Goal: Task Accomplishment & Management: Complete application form

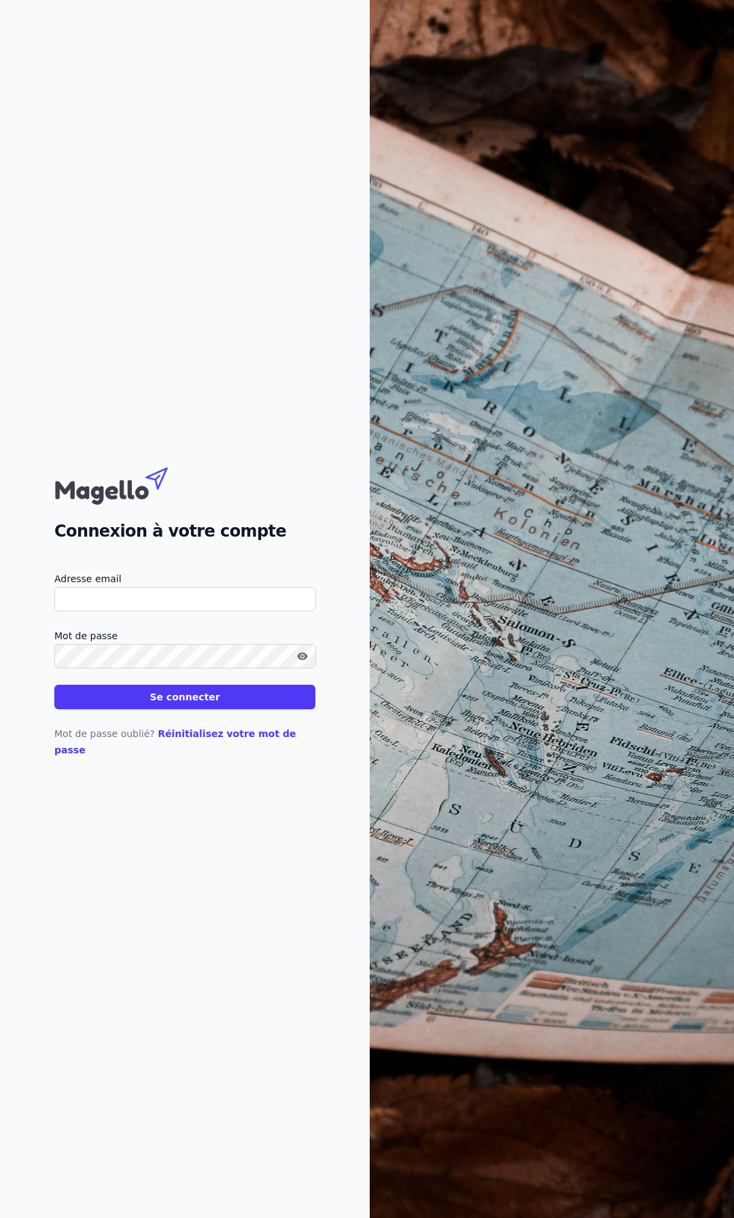
click at [147, 599] on input "Adresse email" at bounding box center [185, 599] width 262 height 24
drag, startPoint x: 82, startPoint y: 608, endPoint x: 64, endPoint y: 608, distance: 17.7
click at [64, 608] on input "[EMAIL_ADDRESS][DOMAIN_NAME]" at bounding box center [185, 599] width 262 height 24
type input "[EMAIL_ADDRESS][DOMAIN_NAME]"
click at [203, 703] on button "Se connecter" at bounding box center [184, 697] width 261 height 24
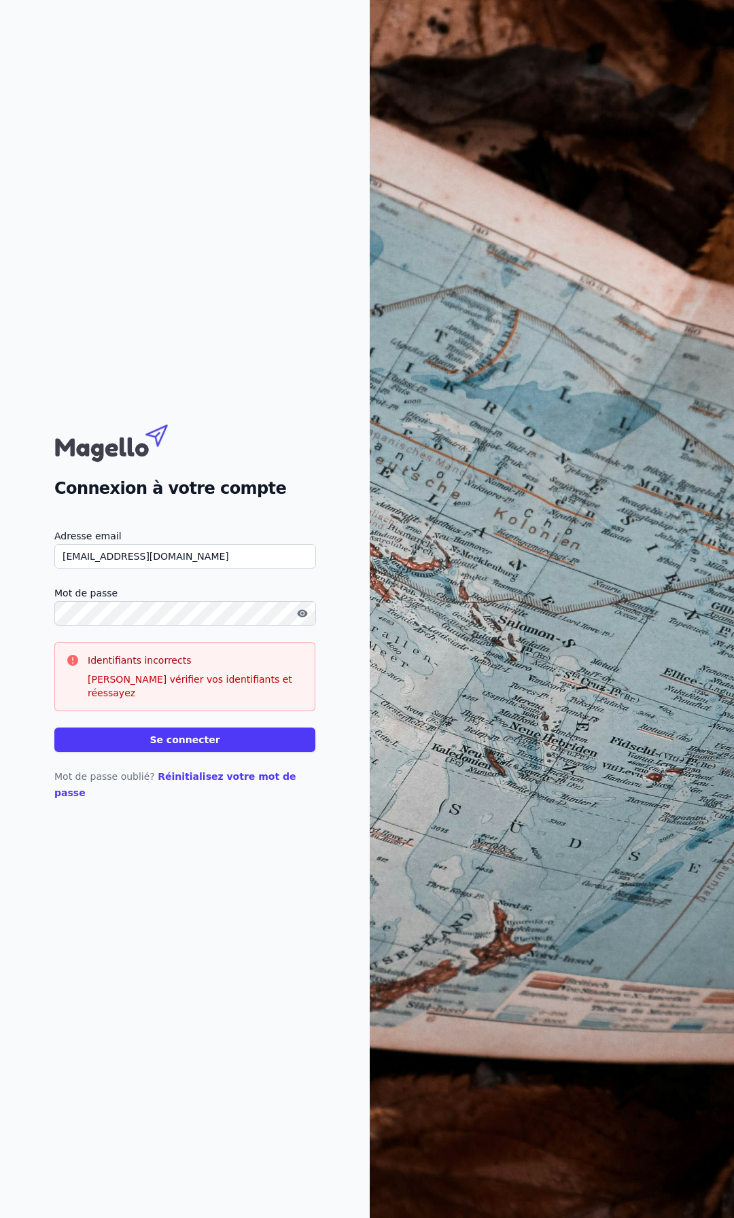
click at [215, 567] on input "[EMAIL_ADDRESS][DOMAIN_NAME]" at bounding box center [185, 556] width 262 height 24
drag, startPoint x: 216, startPoint y: 567, endPoint x: -15, endPoint y: 563, distance: 231.1
click at [0, 563] on html "Connexion à votre compte Adresse email [EMAIL_ADDRESS][DOMAIN_NAME] Mot de pass…" at bounding box center [367, 609] width 734 height 1218
click at [297, 619] on icon "button" at bounding box center [302, 613] width 11 height 11
click at [0, 621] on html "Connexion à votre compte Adresse email [EMAIL_ADDRESS][DOMAIN_NAME] Mot de pass…" at bounding box center [367, 609] width 734 height 1218
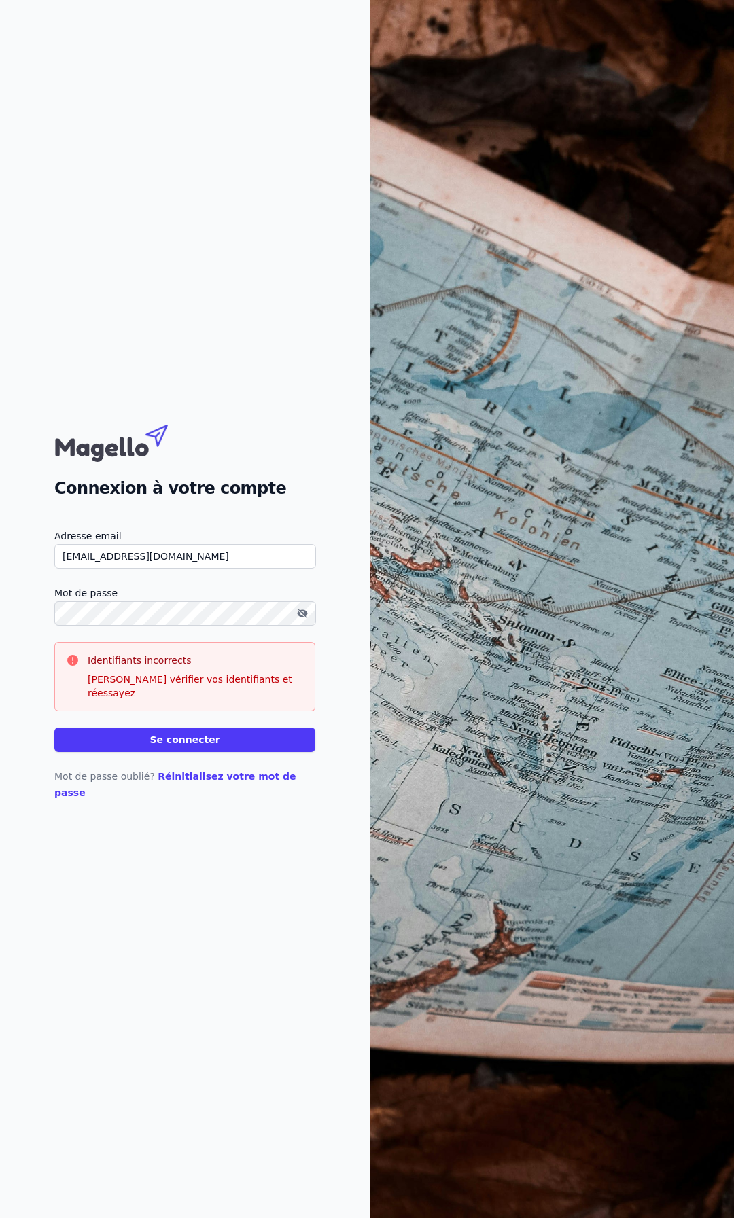
click at [223, 732] on button "Se connecter" at bounding box center [184, 740] width 261 height 24
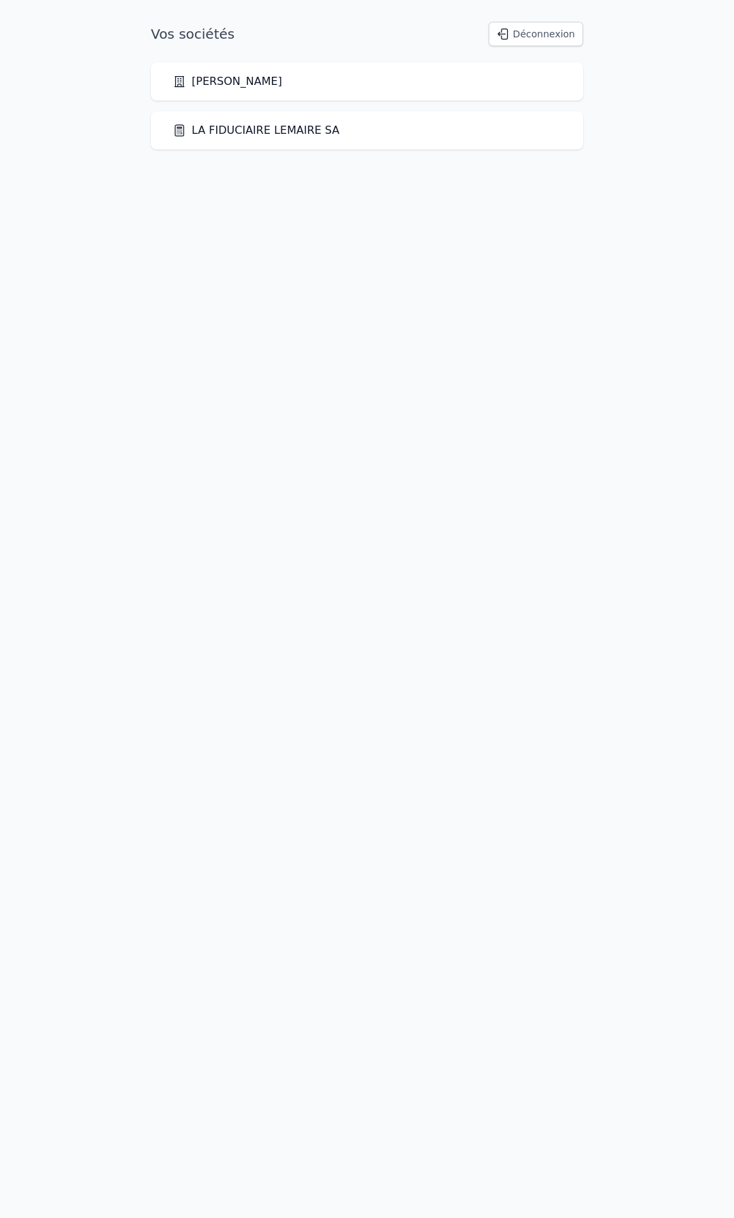
click at [361, 128] on div "LA FIDUCIAIRE LEMAIRE SA" at bounding box center [367, 130] width 389 height 16
click at [247, 126] on link "LA FIDUCIAIRE LEMAIRE SA" at bounding box center [256, 130] width 166 height 16
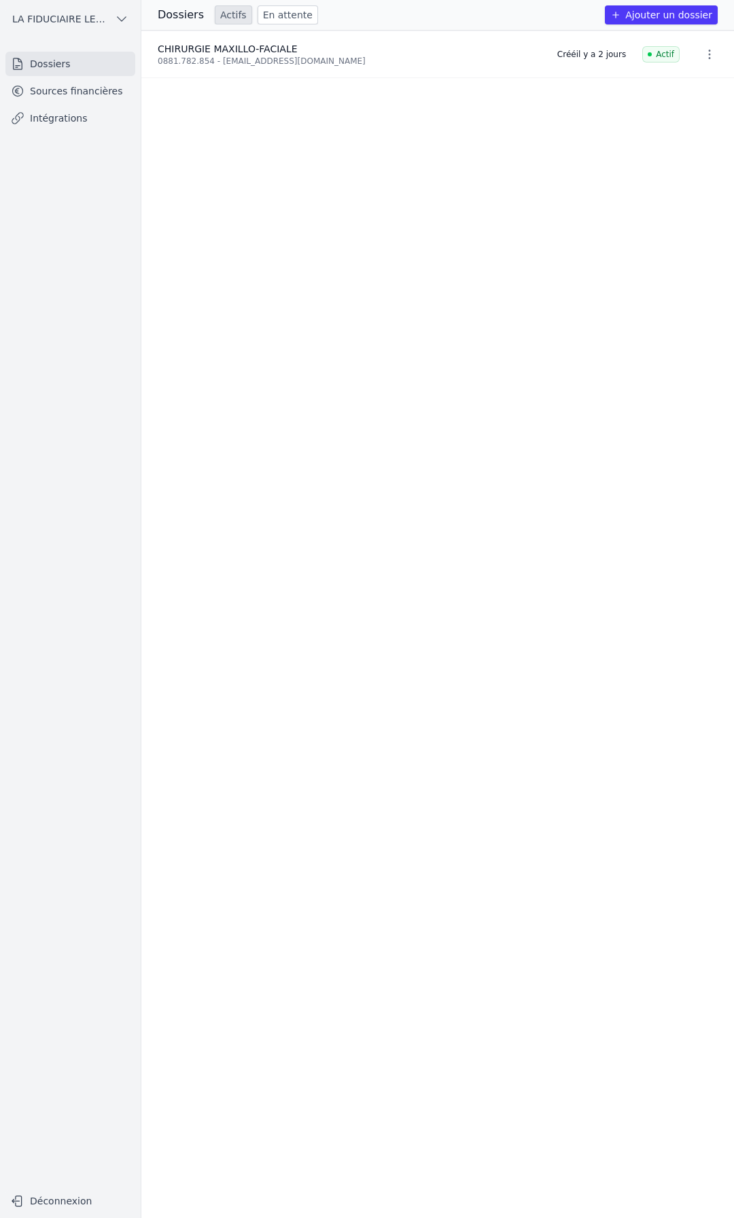
click at [273, 14] on link "En attente" at bounding box center [288, 14] width 60 height 19
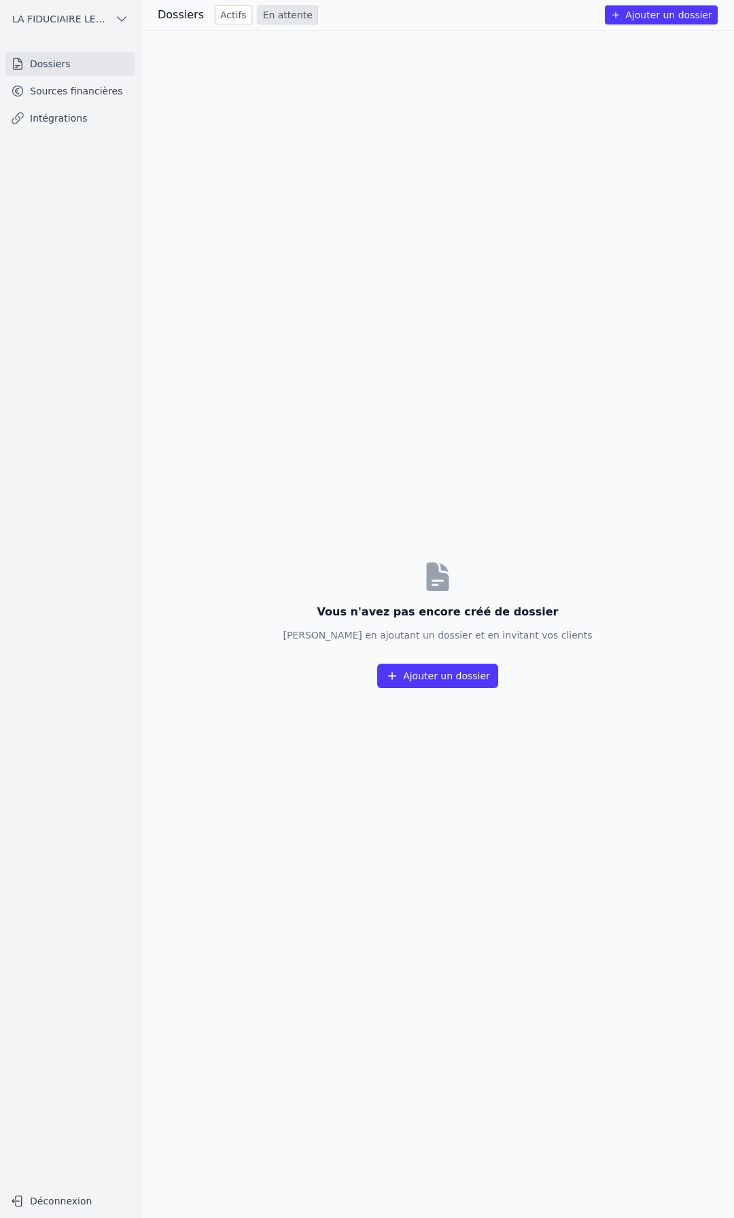
click at [229, 16] on link "Actifs" at bounding box center [233, 14] width 37 height 19
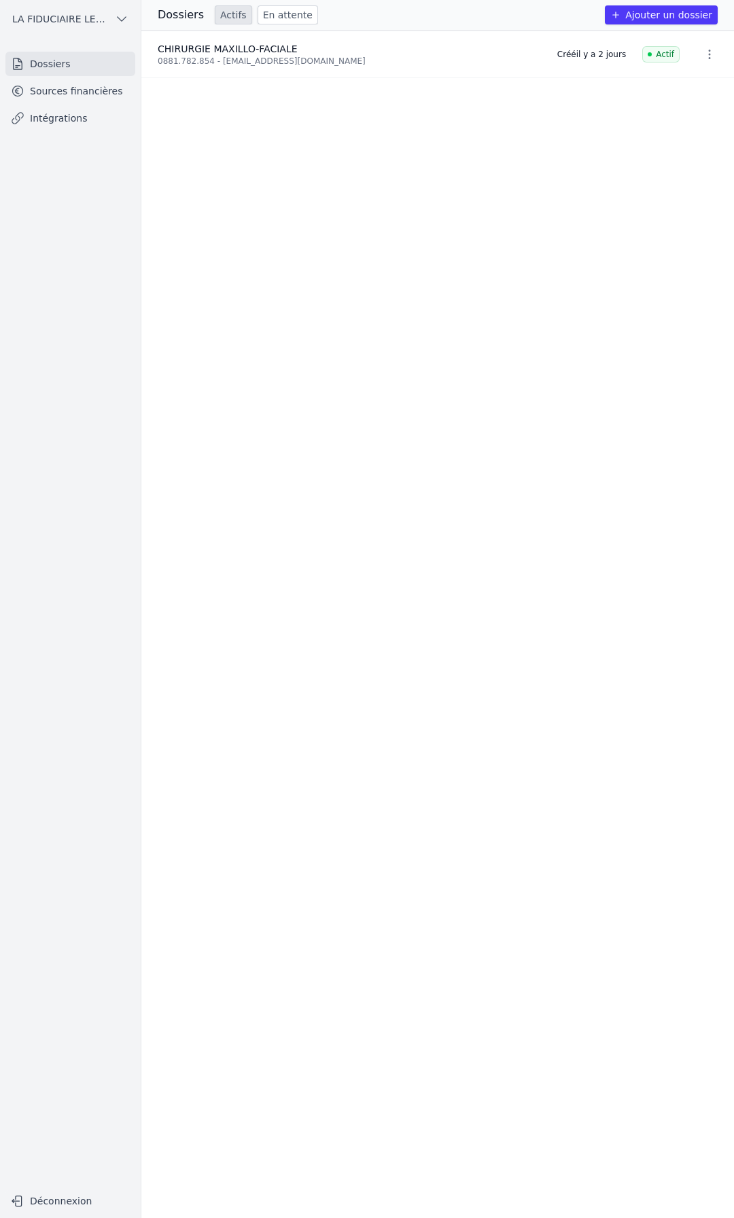
click at [642, 18] on button "Ajouter un dossier" at bounding box center [661, 14] width 113 height 19
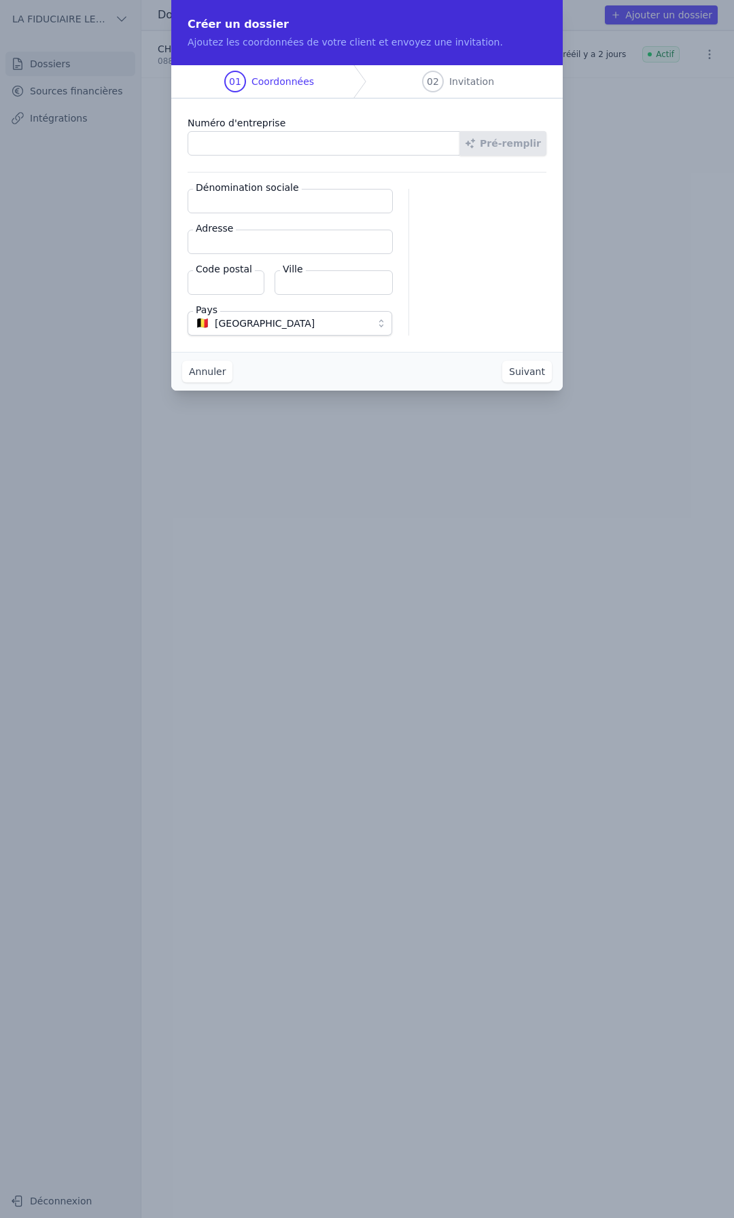
click at [241, 141] on input "Numéro d'entreprise" at bounding box center [324, 143] width 272 height 24
paste input "0880.395.556"
type input "0880.395.556"
click at [488, 147] on button "Pré-remplir" at bounding box center [502, 143] width 87 height 24
type input "CO2 MANAGEMENT SRL"
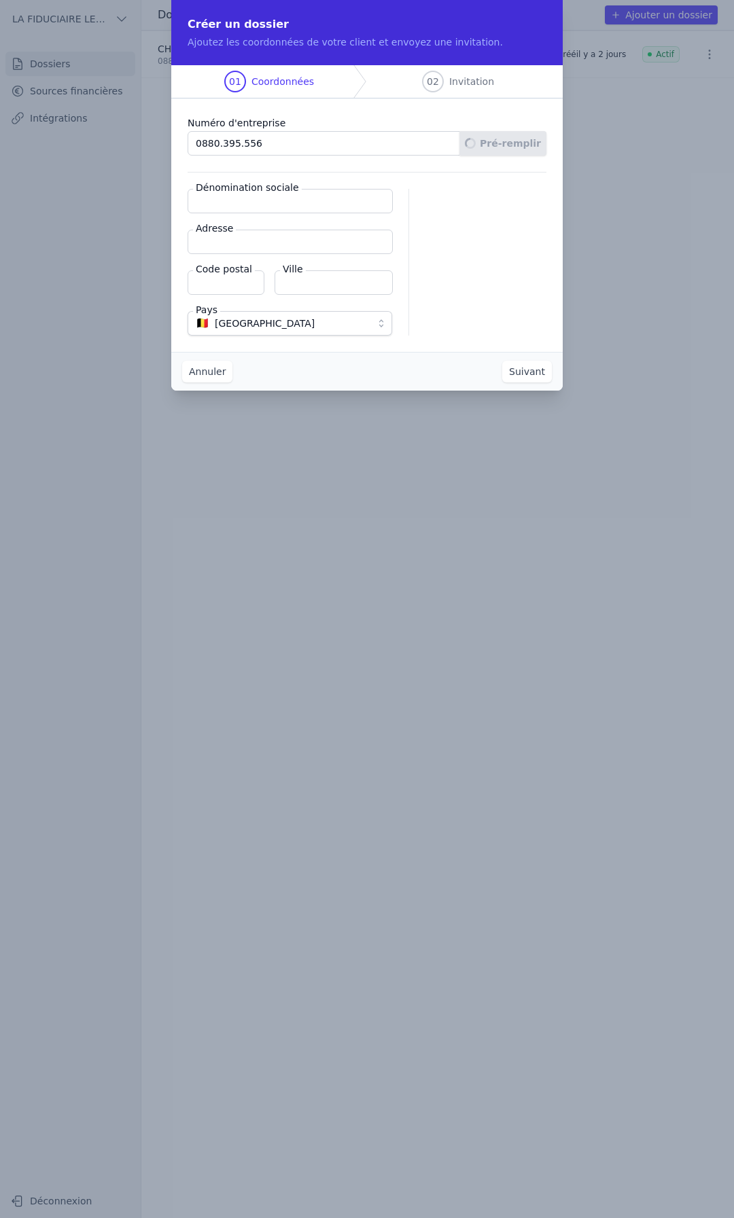
type input "Devant Rosière 7"
type input "4130"
type input "Esneux"
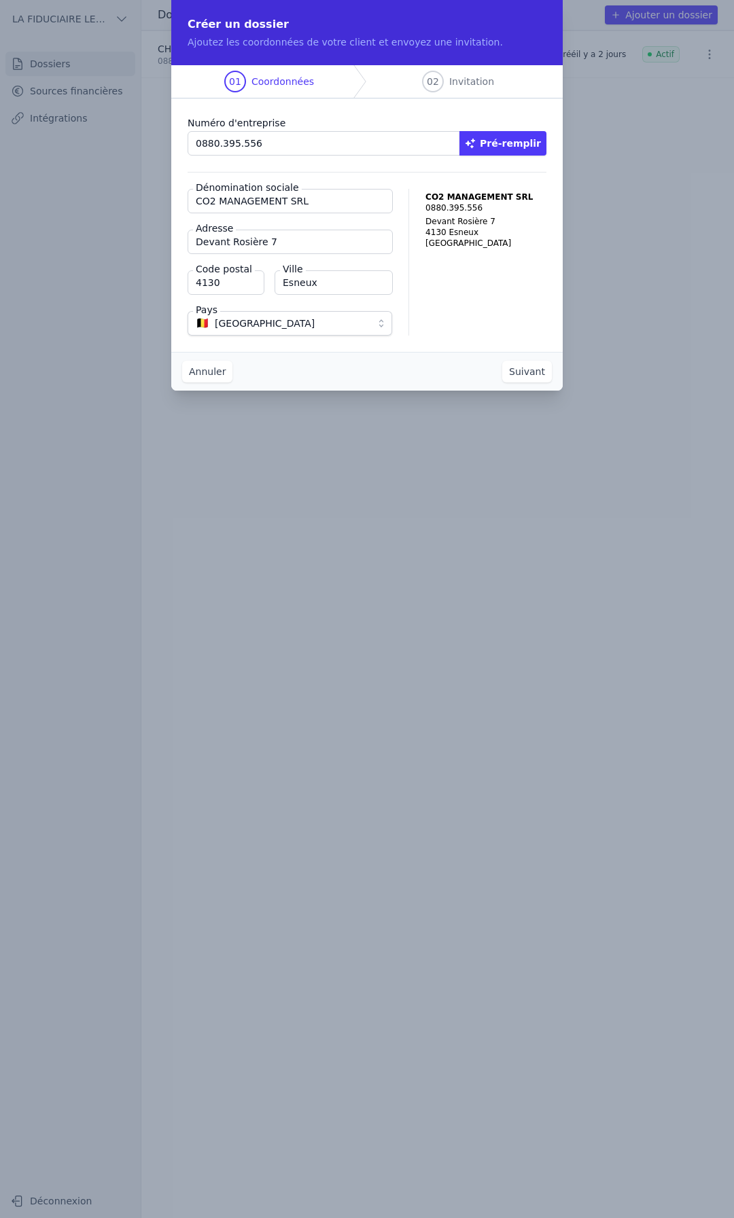
drag, startPoint x: 261, startPoint y: 150, endPoint x: 170, endPoint y: 151, distance: 91.1
click at [170, 151] on div "Créer un dossier Ajoutez les coordonnées de votre client et envoyez une invitat…" at bounding box center [367, 609] width 734 height 1218
paste input "26.386.253"
type input "0826.386.253"
click at [474, 141] on button "Pré-remplir" at bounding box center [502, 143] width 87 height 24
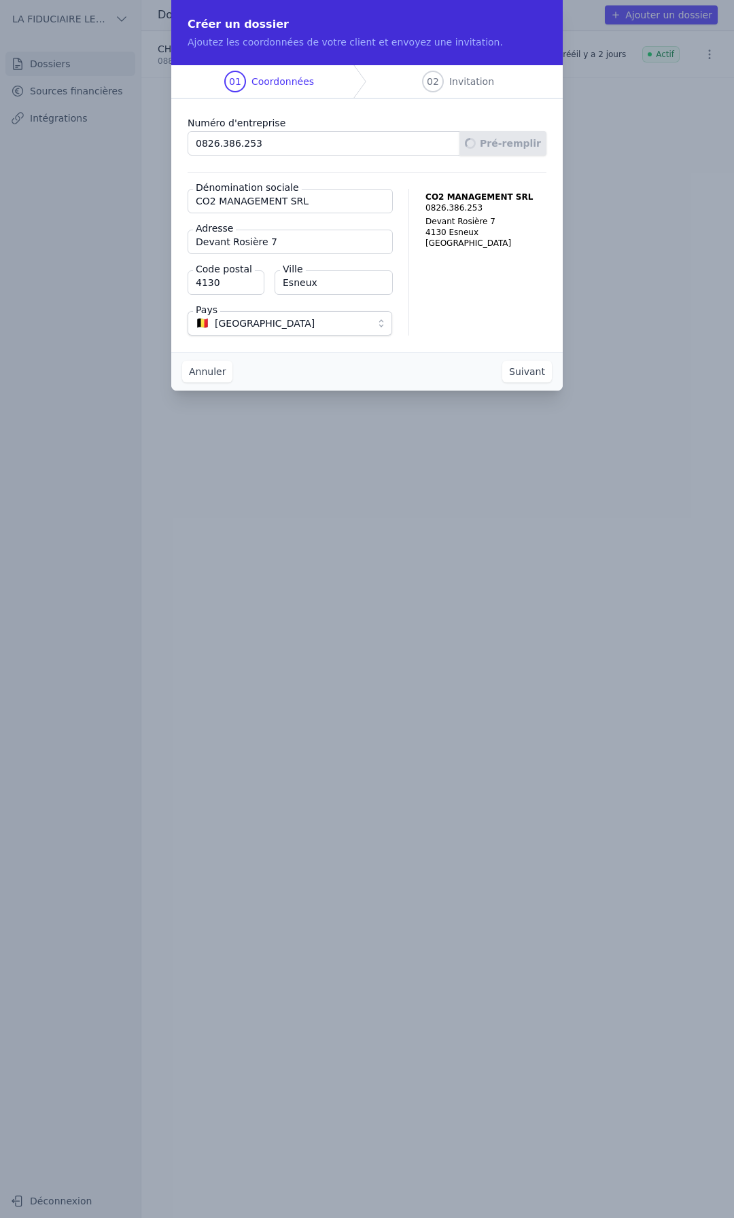
type input "@M CONSULTING SRL"
type input "[GEOGRAPHIC_DATA] 25"
type input "7110"
type input "[GEOGRAPHIC_DATA]"
click at [525, 364] on button "Suivant" at bounding box center [527, 372] width 50 height 22
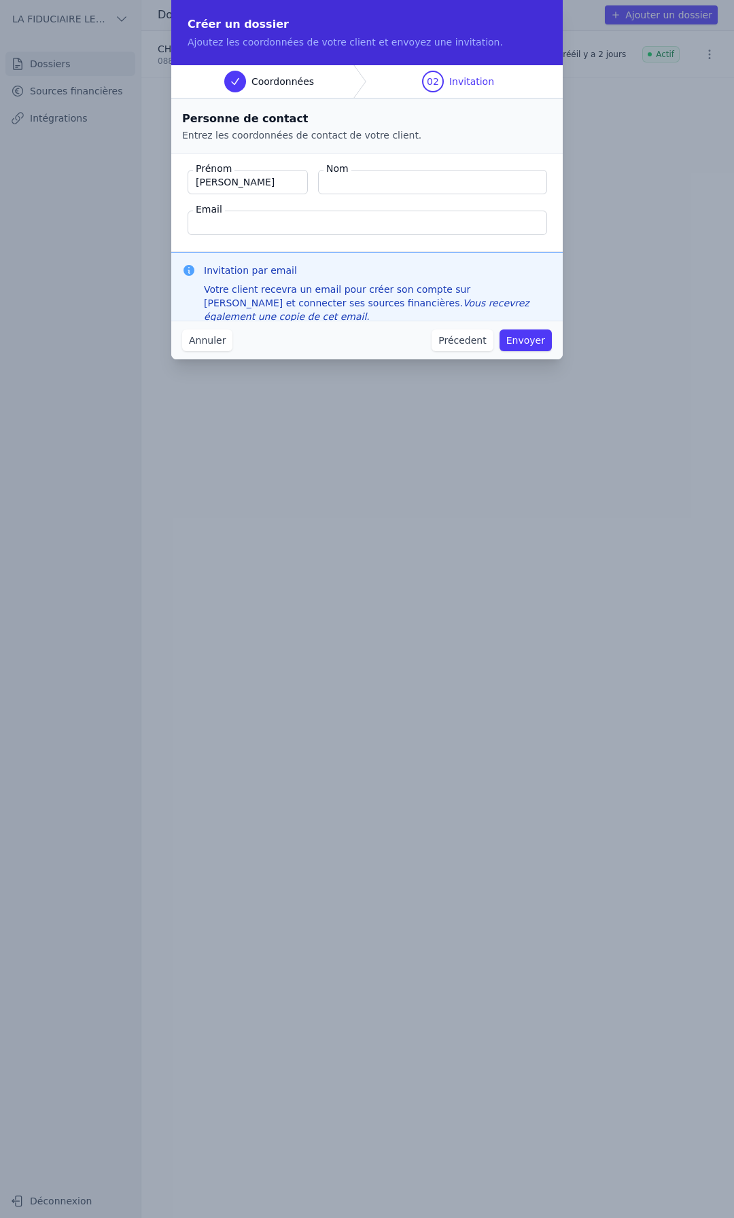
type input "[PERSON_NAME]"
click at [312, 229] on input "Email" at bounding box center [367, 223] width 359 height 24
click at [518, 301] on div "Votre client recevra un email pour créer son compte sur [PERSON_NAME] et connec…" at bounding box center [378, 303] width 348 height 41
click at [270, 230] on input "Email" at bounding box center [367, 223] width 359 height 24
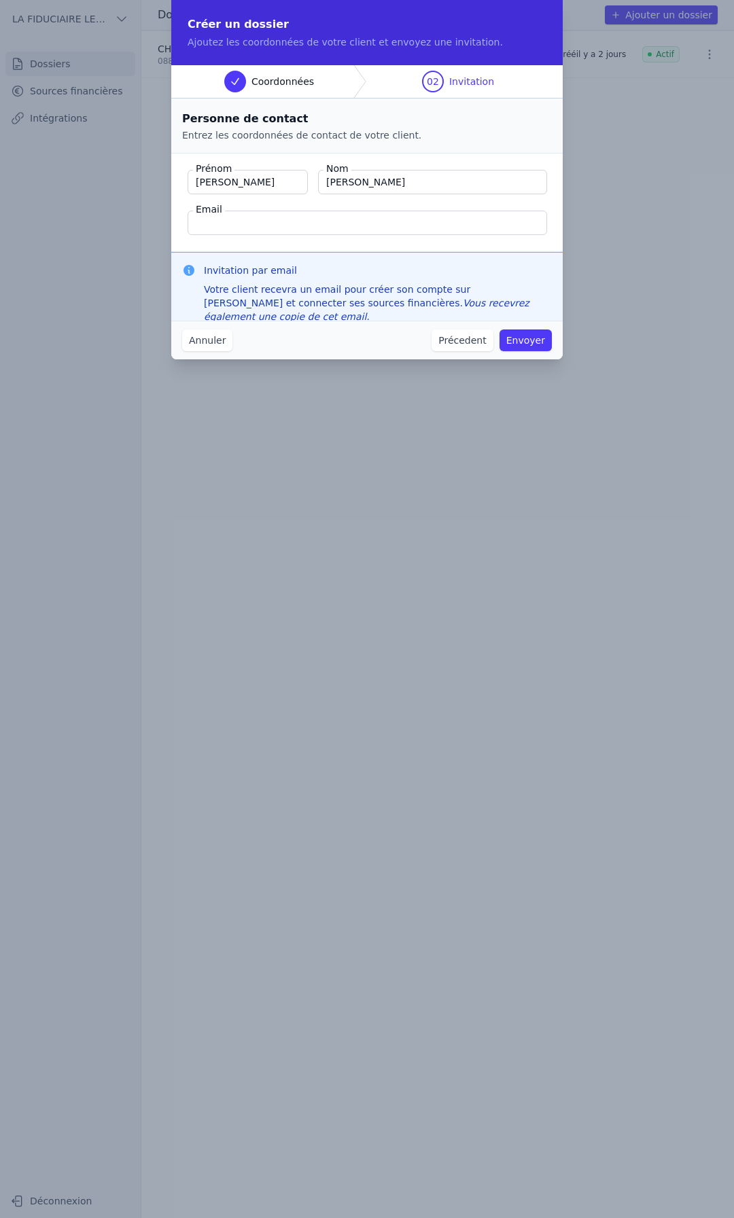
click at [262, 235] on fieldset "Prénom [PERSON_NAME] Nom [PERSON_NAME] Email" at bounding box center [366, 203] width 391 height 99
click at [262, 232] on input "Email" at bounding box center [367, 223] width 359 height 24
paste input "[EMAIL_ADDRESS][PERSON_NAME][DOMAIN_NAME]"
type input "[EMAIL_ADDRESS][PERSON_NAME][DOMAIN_NAME]"
click at [518, 334] on button "Envoyer" at bounding box center [525, 341] width 52 height 22
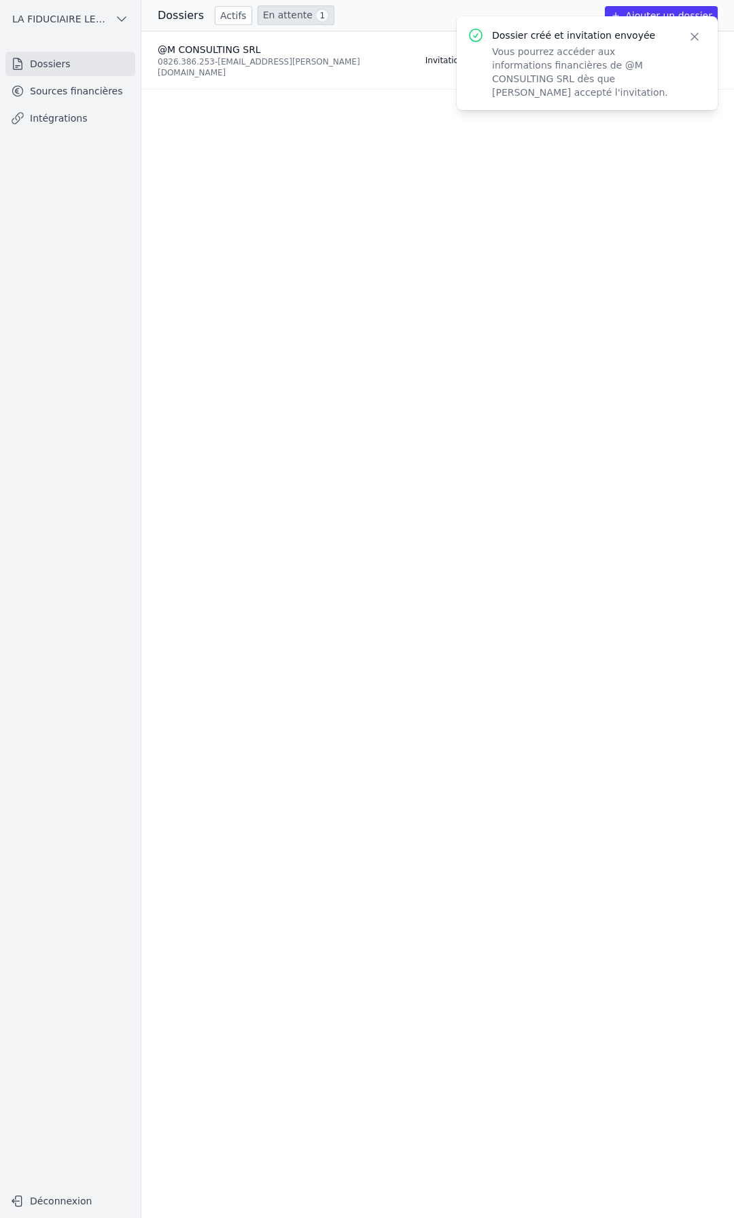
click at [84, 119] on link "Intégrations" at bounding box center [70, 118] width 130 height 24
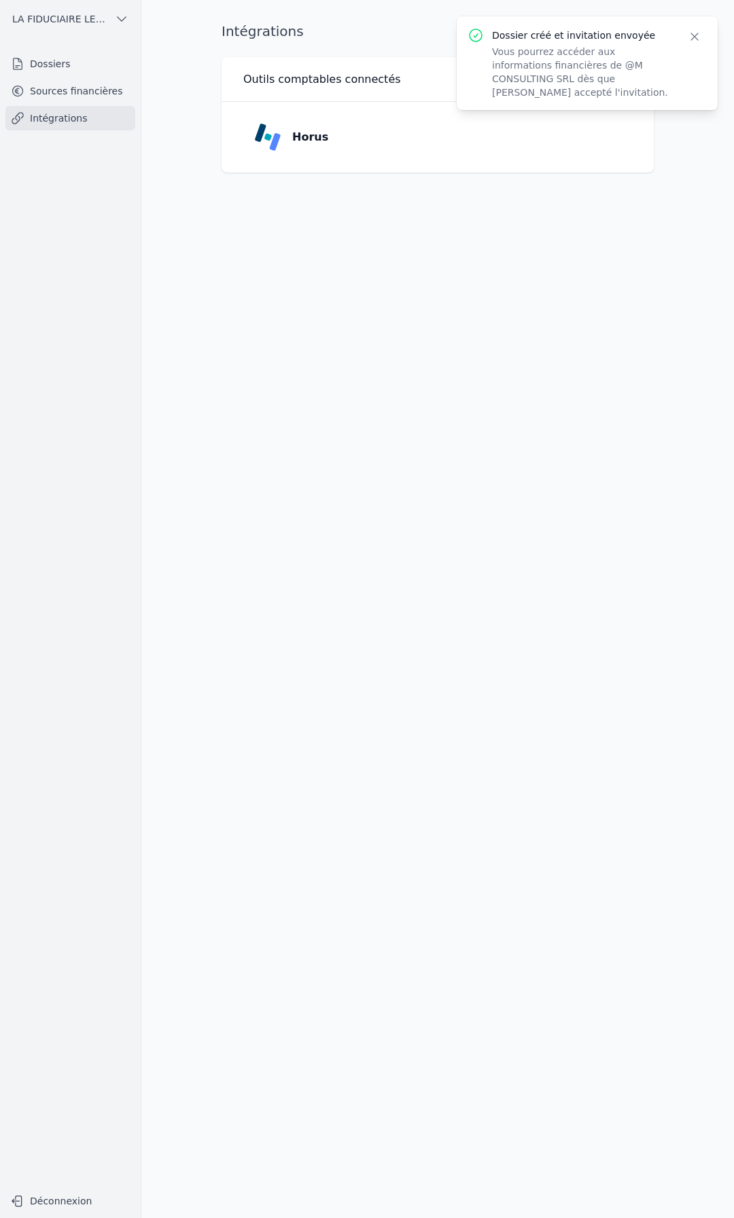
click at [289, 137] on div "Horus" at bounding box center [291, 137] width 74 height 27
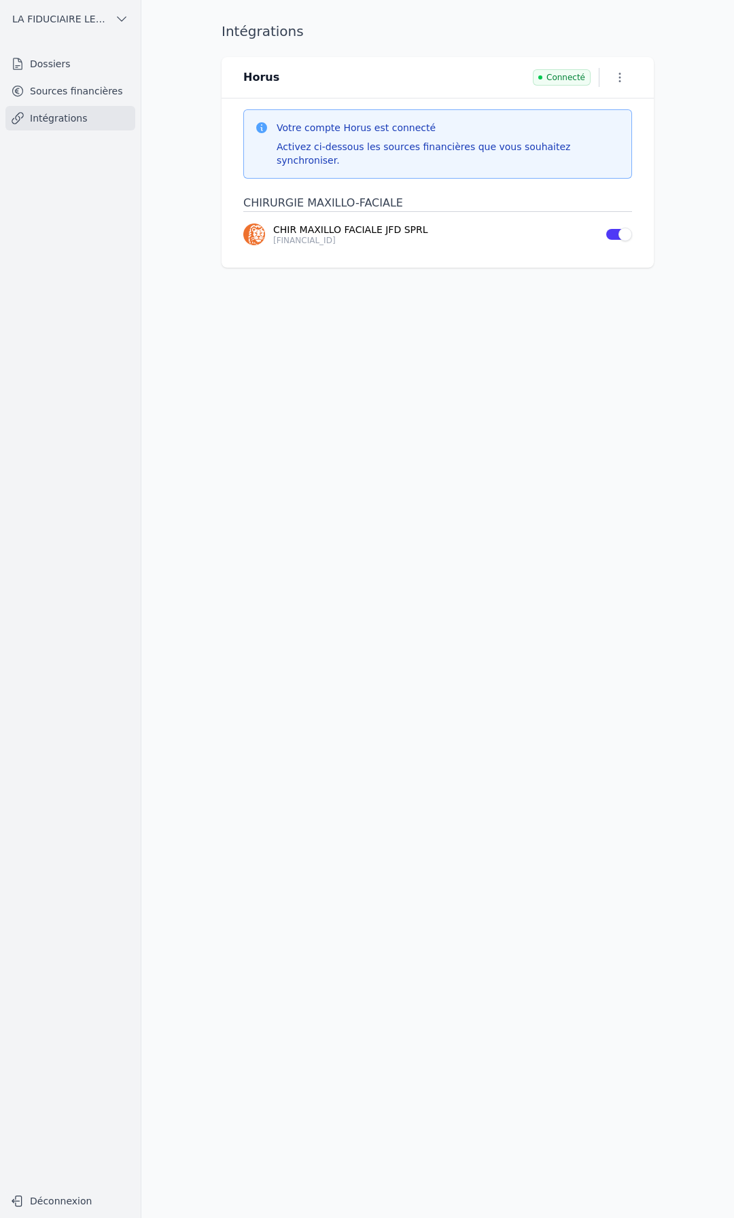
click at [86, 66] on link "Dossiers" at bounding box center [70, 64] width 130 height 24
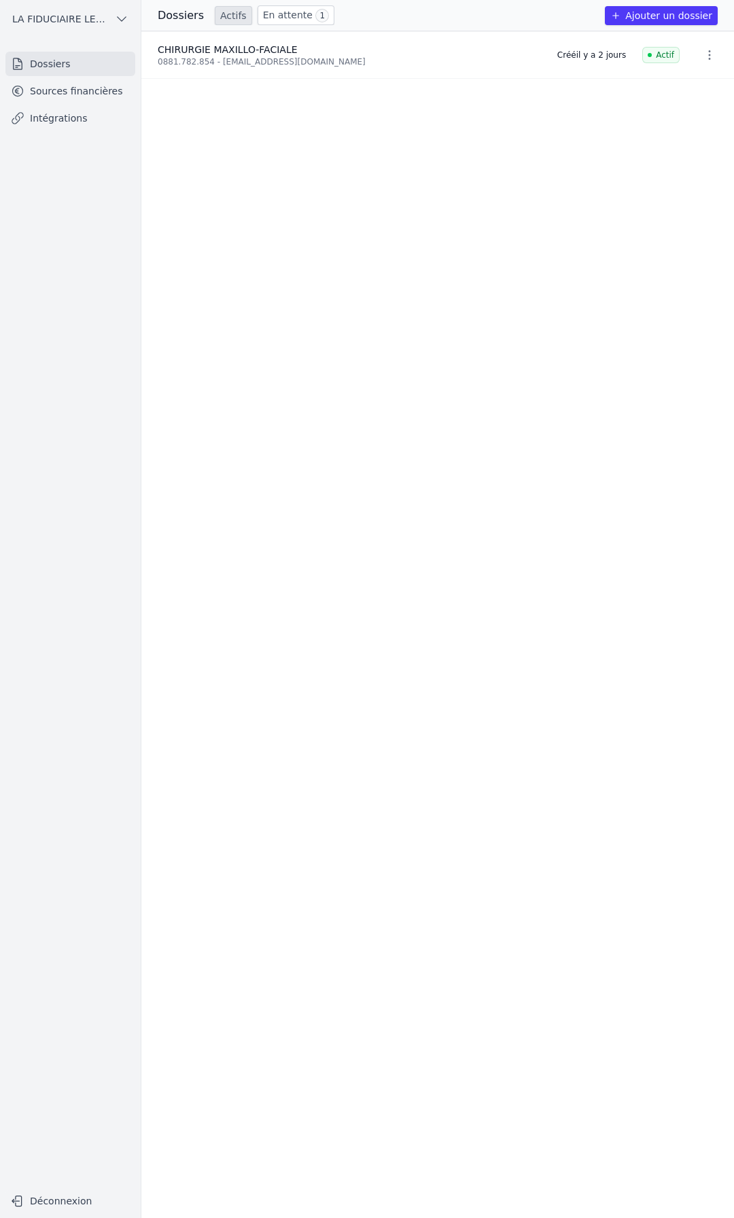
click at [87, 87] on link "Sources financières" at bounding box center [70, 91] width 130 height 24
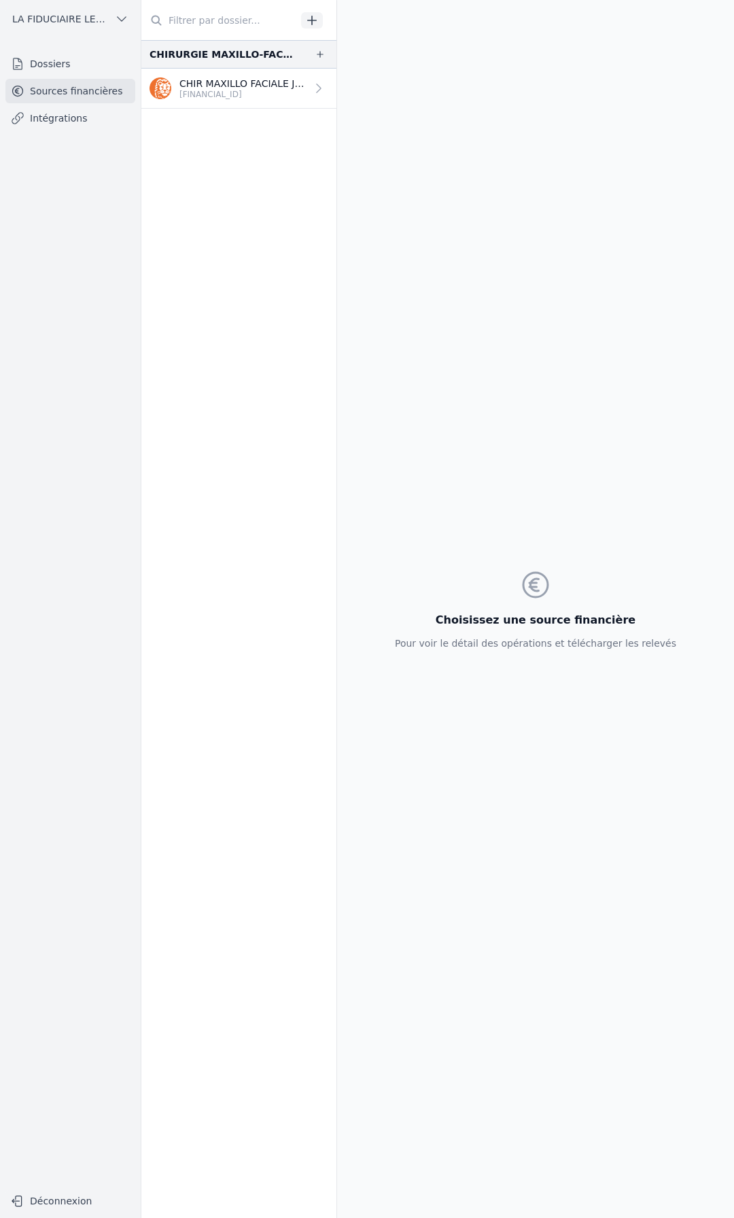
click at [311, 24] on icon "button" at bounding box center [312, 21] width 14 height 14
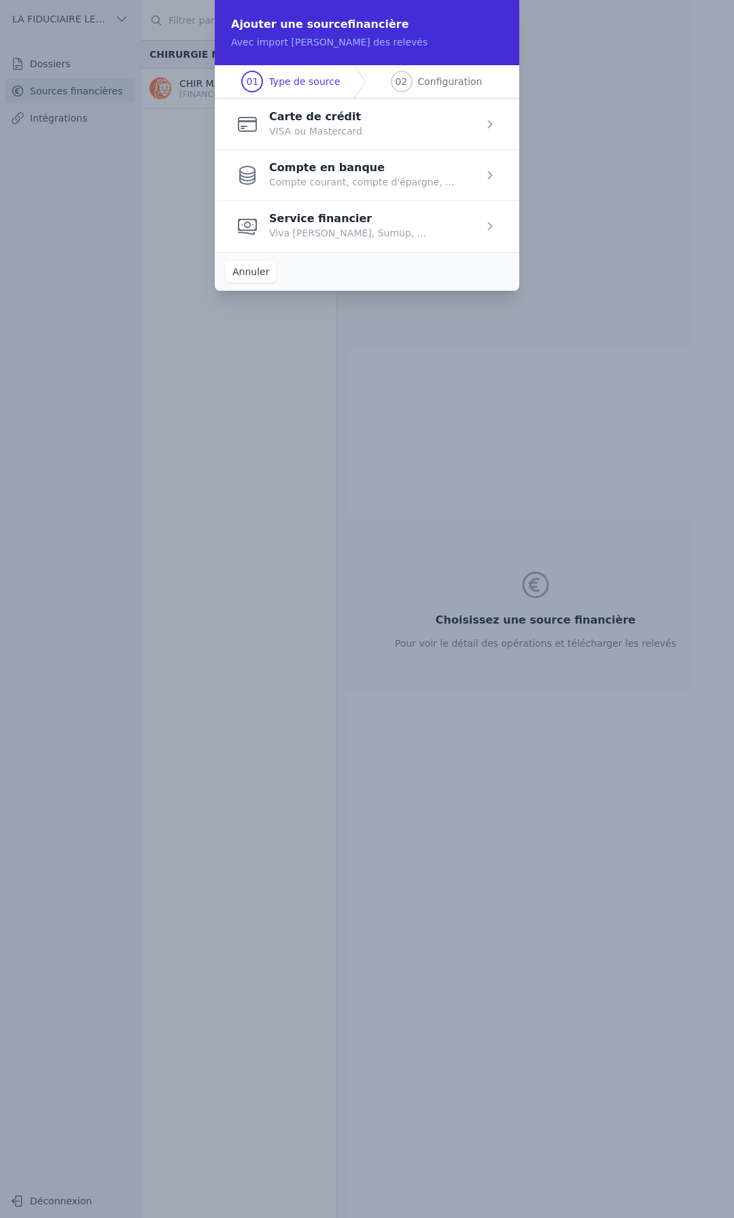
click at [281, 177] on span "button" at bounding box center [367, 175] width 304 height 51
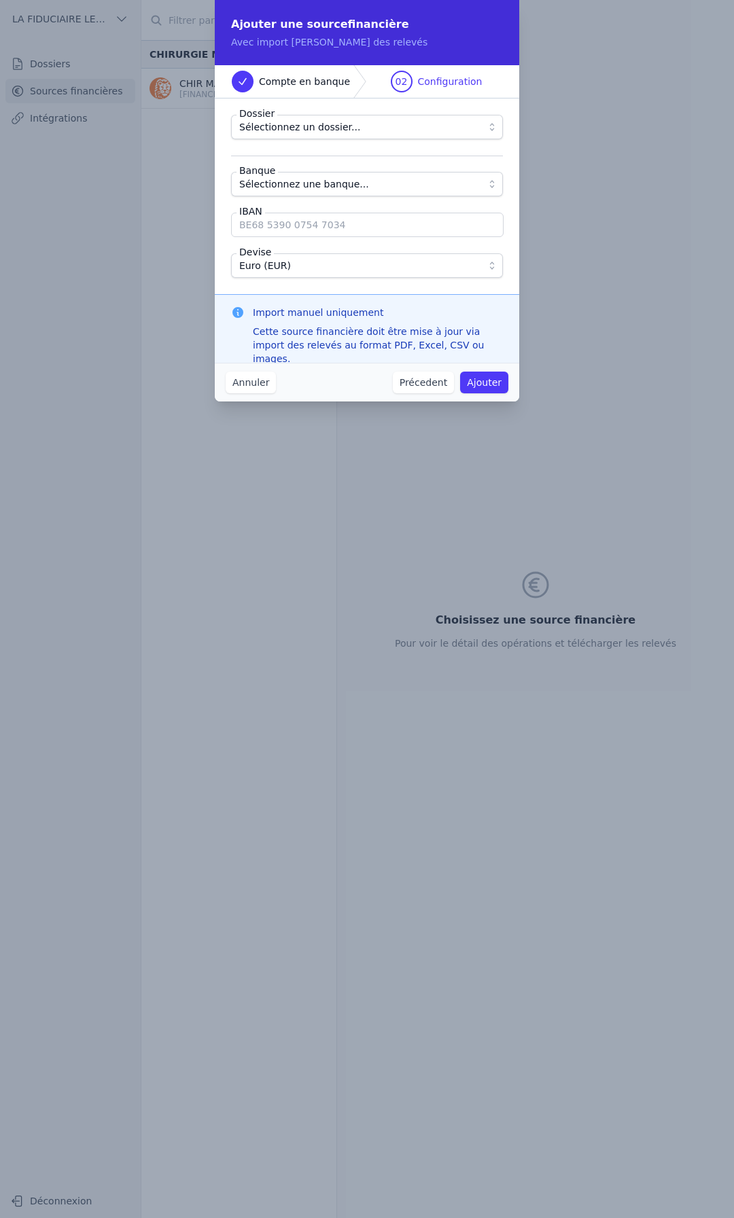
click at [302, 128] on span "Sélectionnez un dossier..." at bounding box center [299, 127] width 121 height 16
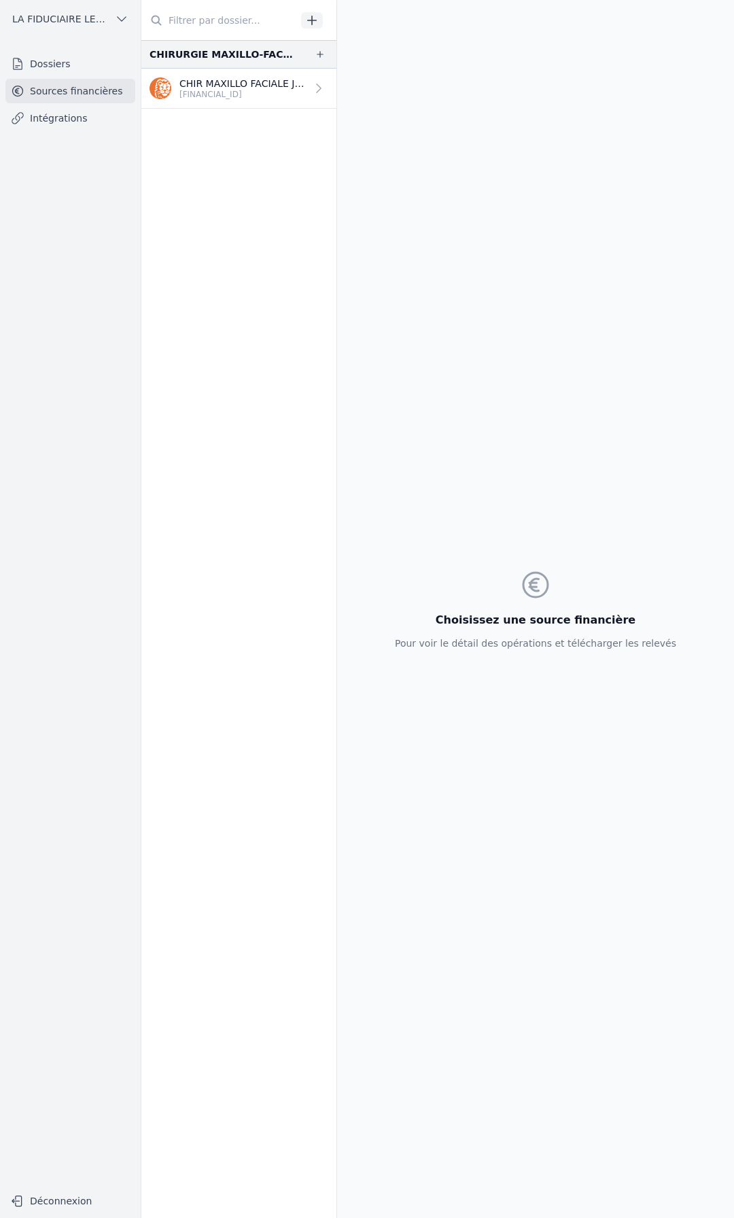
click at [82, 68] on link "Dossiers" at bounding box center [70, 64] width 130 height 24
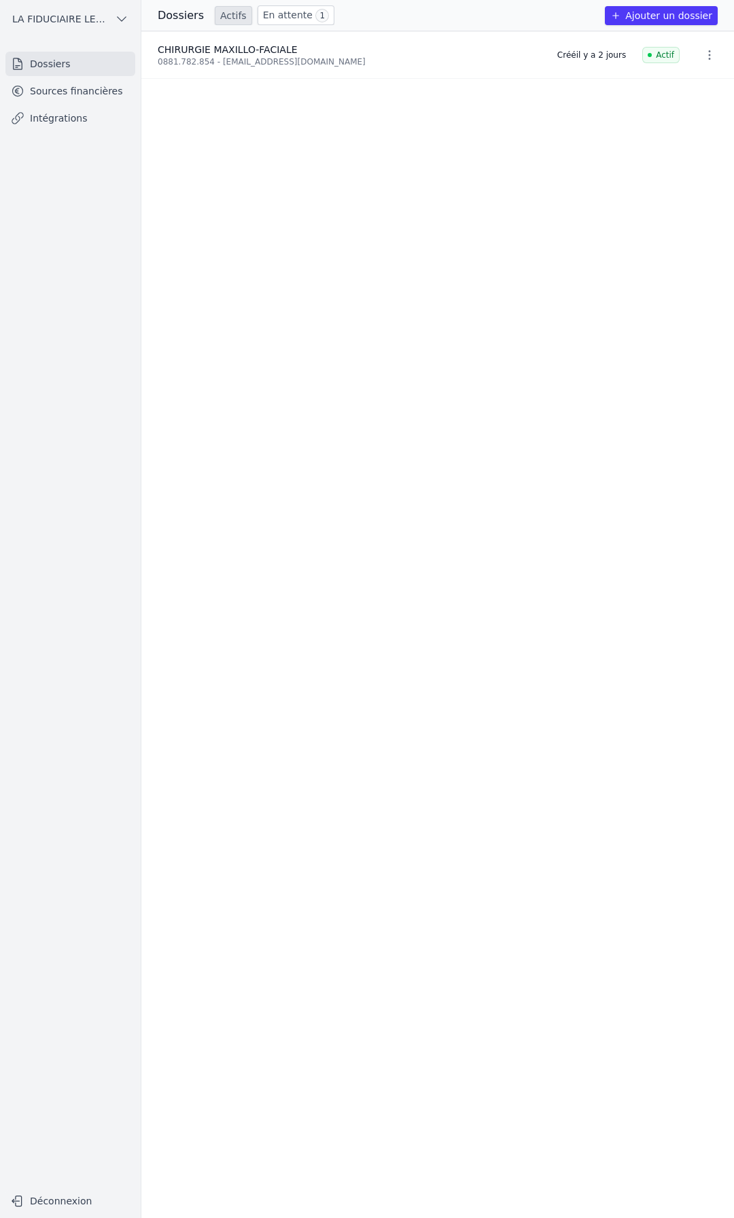
click at [703, 50] on icon "button" at bounding box center [710, 55] width 14 height 14
click at [264, 45] on div at bounding box center [367, 609] width 734 height 1218
click at [205, 50] on span "CHIRURGIE MAXILLO-FACIALE" at bounding box center [228, 49] width 140 height 11
click at [145, 57] on li "CHIRURGIE MAXILLO-FACIALE 0881.782.854 - [EMAIL_ADDRESS][DOMAIN_NAME] Créé [DAT…" at bounding box center [437, 55] width 593 height 47
click at [199, 67] on li "CHIRURGIE MAXILLO-FACIALE 0881.782.854 - [EMAIL_ADDRESS][DOMAIN_NAME] Créé [DAT…" at bounding box center [437, 55] width 593 height 47
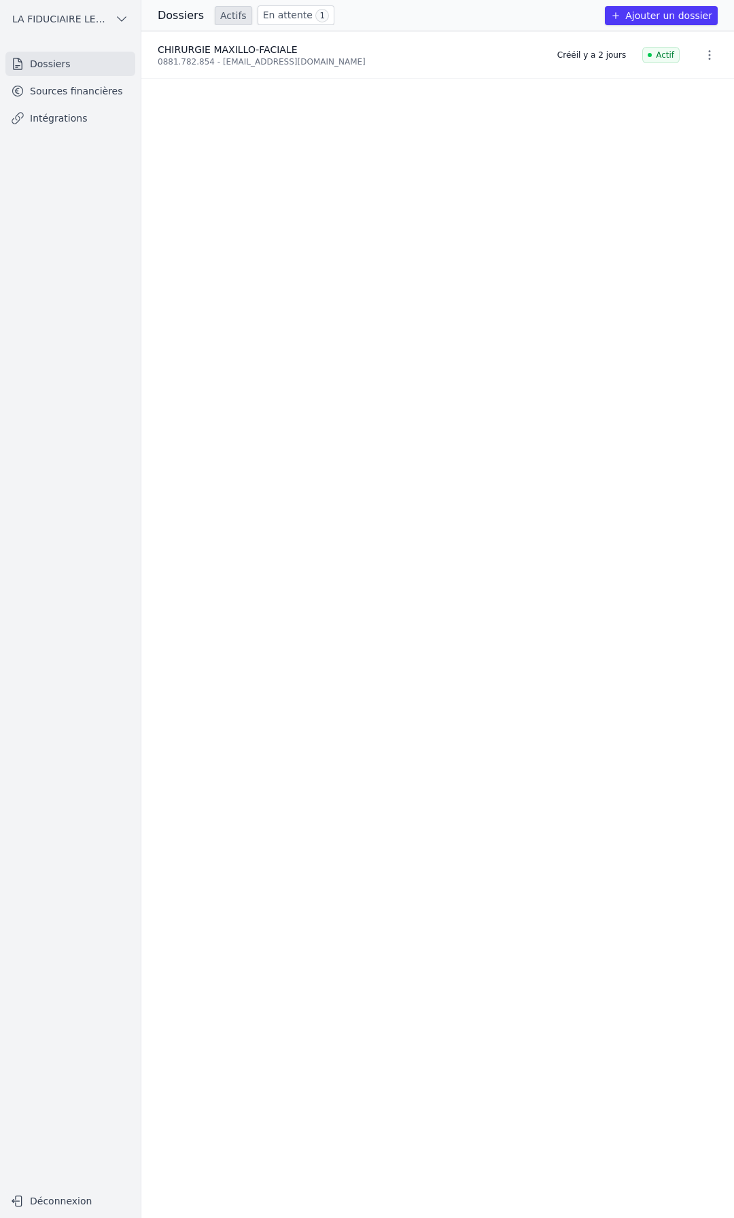
click at [290, 60] on div "0881.782.854 - [EMAIL_ADDRESS][DOMAIN_NAME]" at bounding box center [349, 61] width 383 height 11
click at [285, 12] on link "En attente 1" at bounding box center [296, 15] width 77 height 20
click at [224, 45] on span "@M CONSULTING SRL" at bounding box center [209, 49] width 103 height 11
click at [232, 14] on link "Actifs" at bounding box center [233, 15] width 37 height 19
click at [278, 20] on link "En attente 1" at bounding box center [296, 15] width 77 height 20
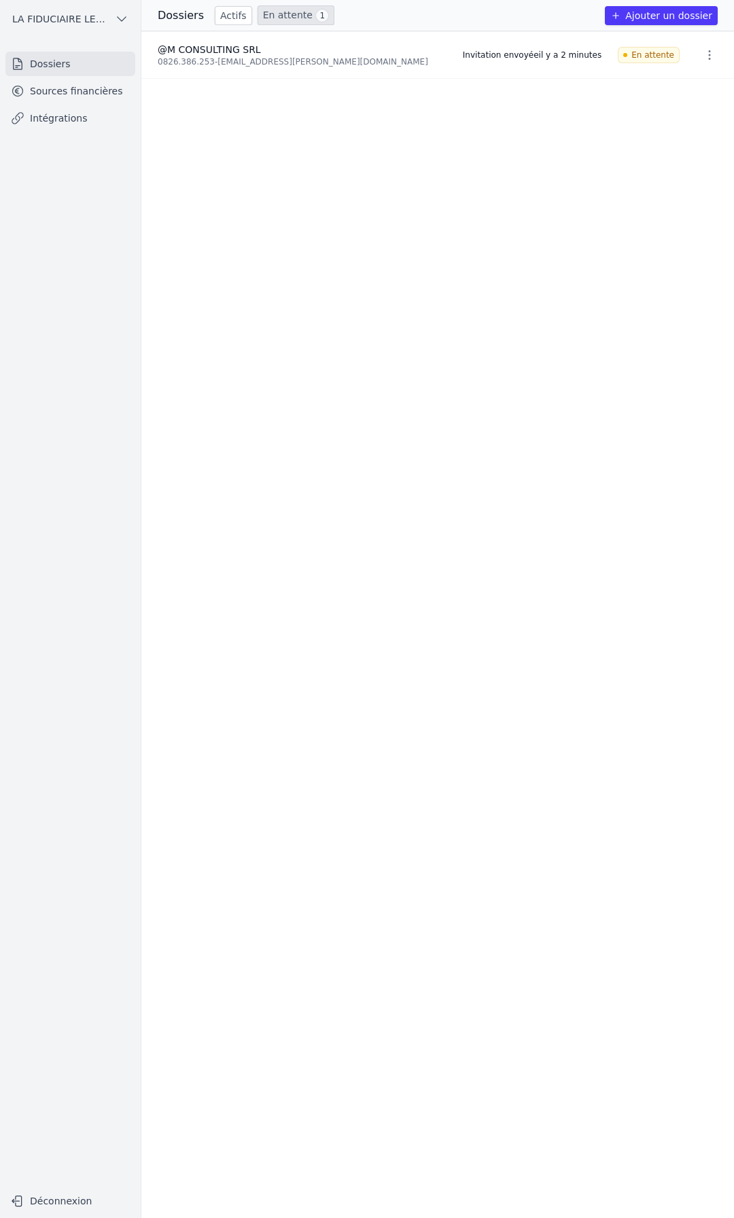
click at [232, 20] on link "Actifs" at bounding box center [233, 15] width 37 height 19
click at [92, 97] on link "Sources financières" at bounding box center [70, 91] width 130 height 24
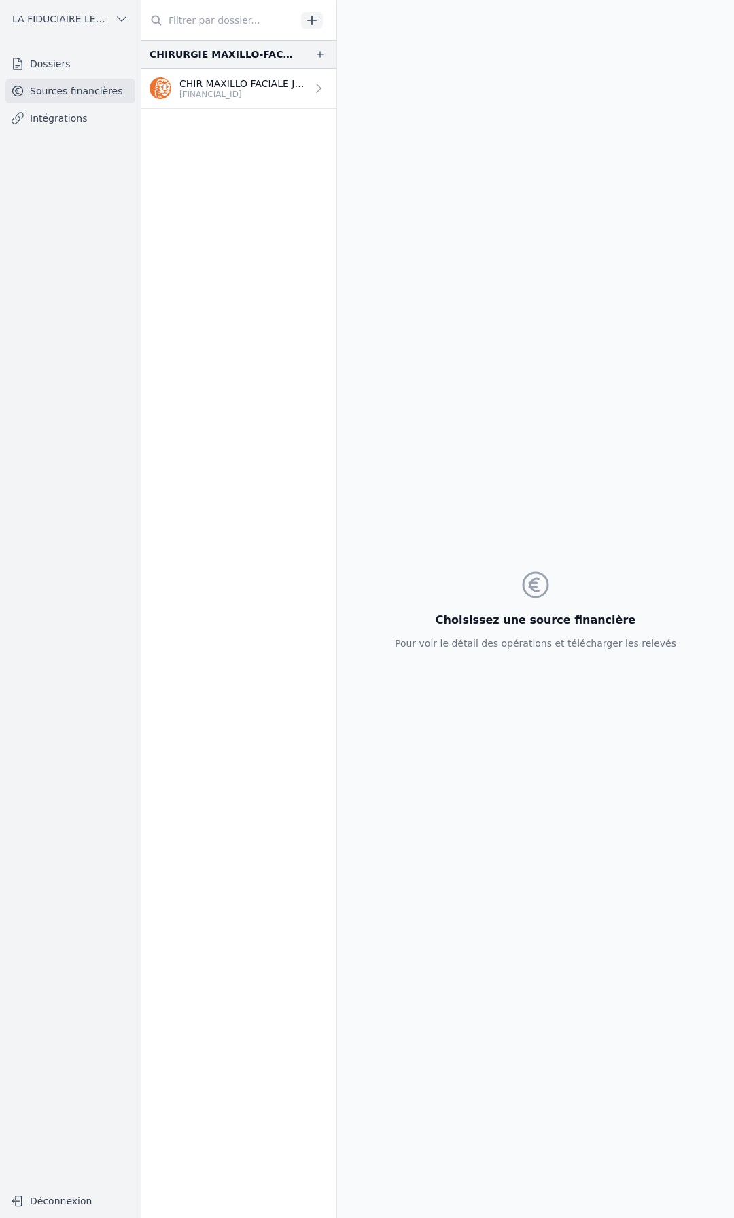
click at [90, 111] on link "Intégrations" at bounding box center [70, 118] width 130 height 24
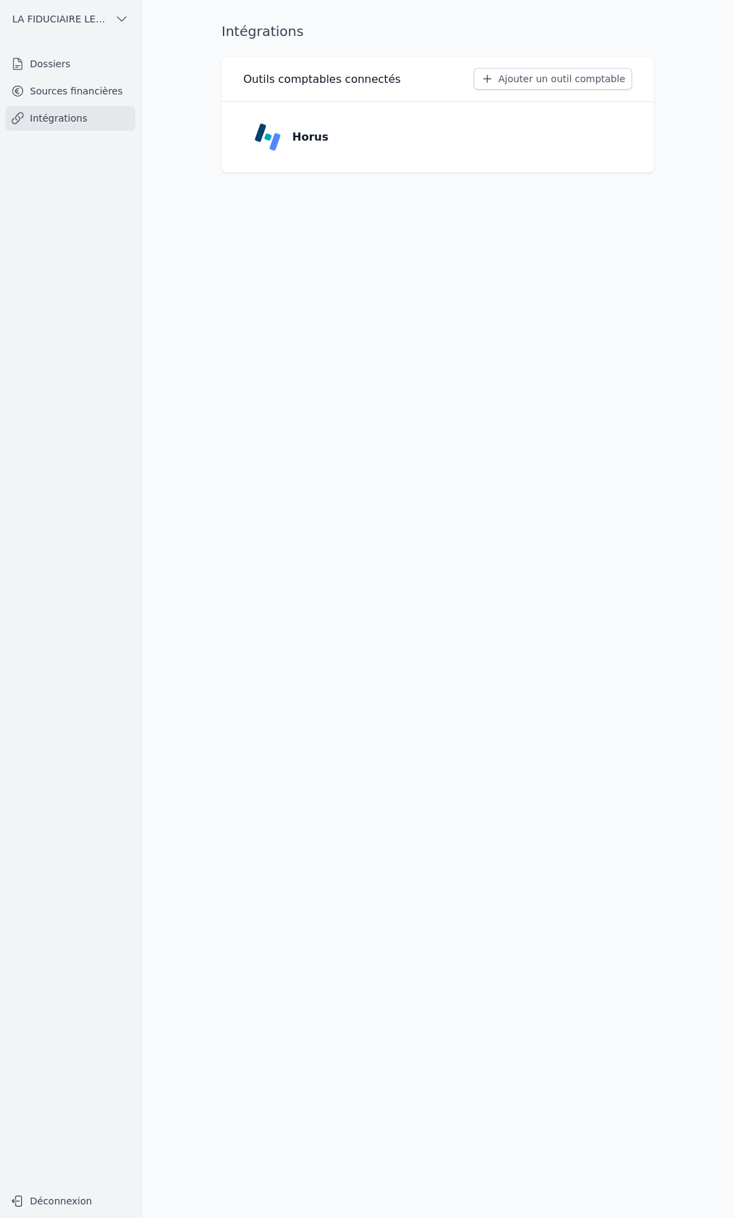
click at [86, 96] on link "Sources financières" at bounding box center [70, 91] width 130 height 24
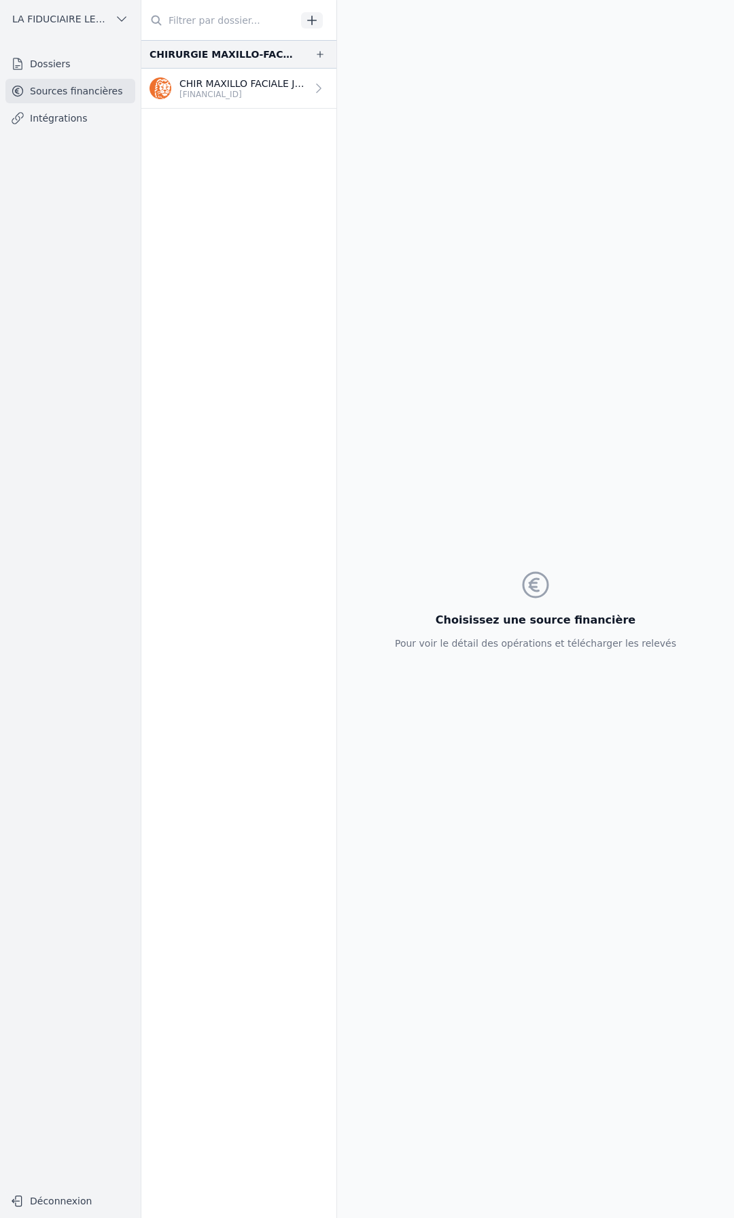
click at [86, 66] on link "Dossiers" at bounding box center [70, 64] width 130 height 24
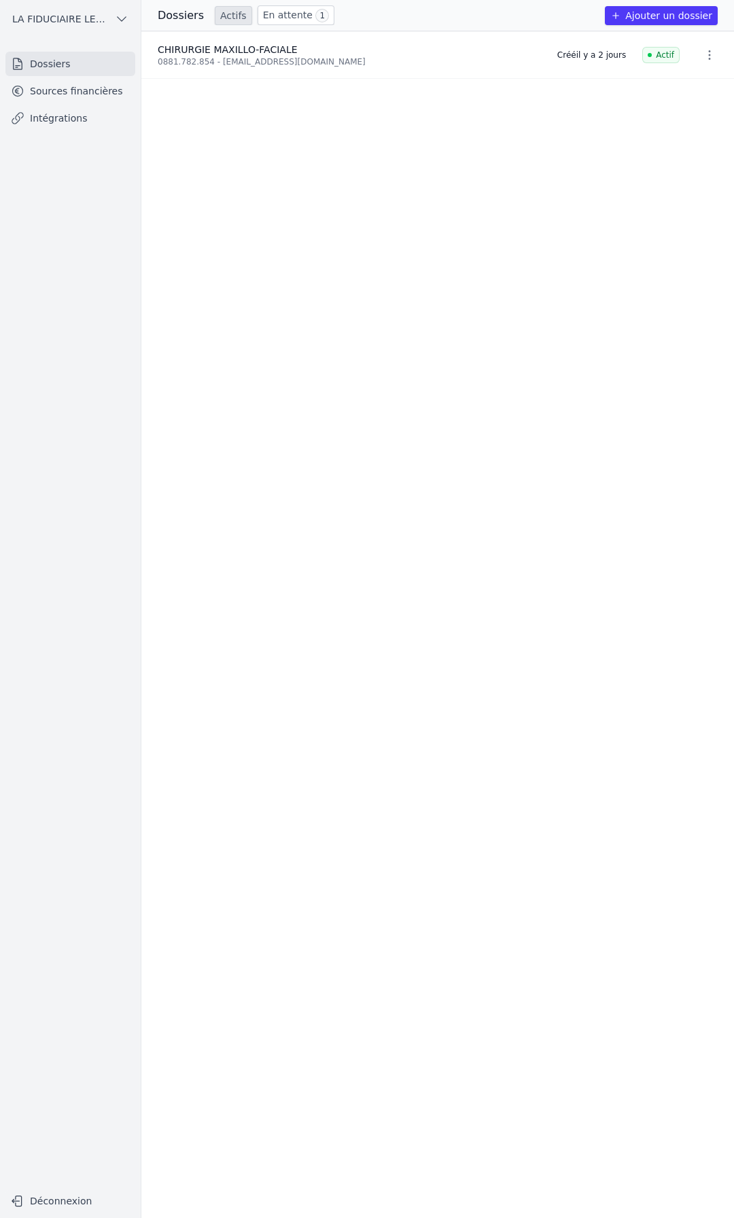
click at [266, 19] on link "En attente 1" at bounding box center [296, 15] width 77 height 20
click at [711, 54] on button "button" at bounding box center [709, 55] width 27 height 22
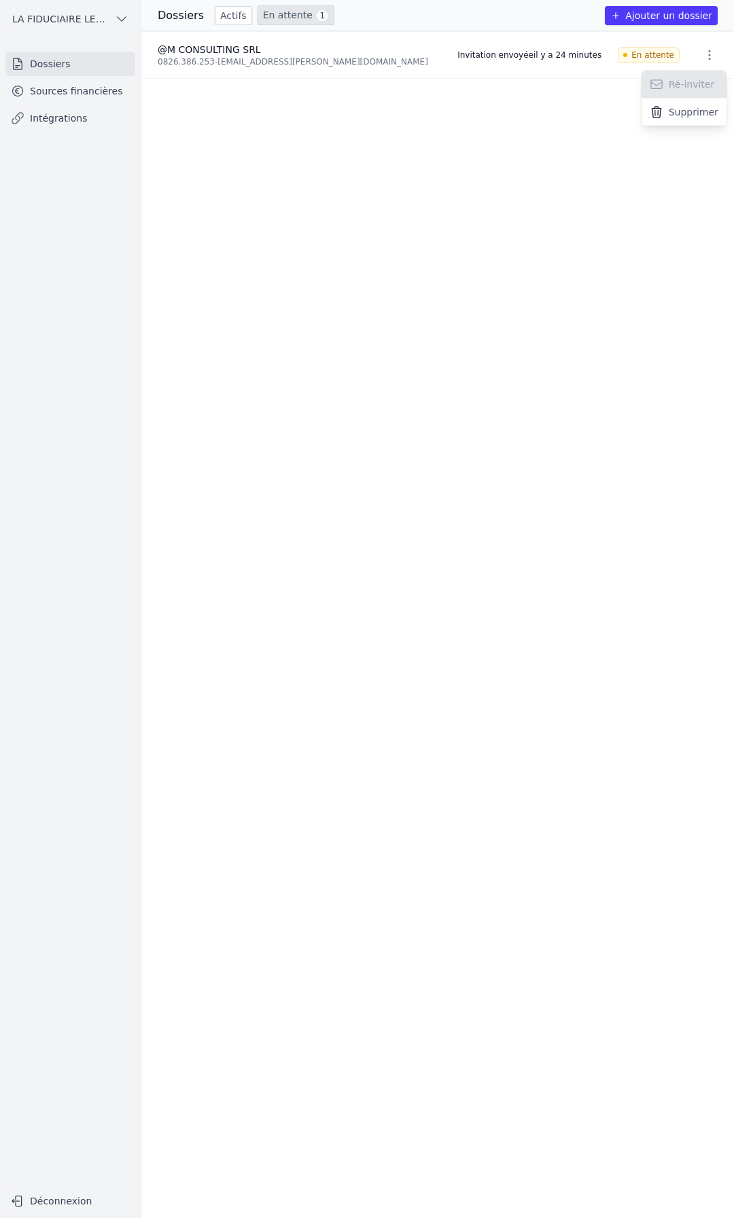
click at [383, 73] on div at bounding box center [367, 609] width 734 height 1218
click at [228, 14] on link "Actifs" at bounding box center [233, 15] width 37 height 19
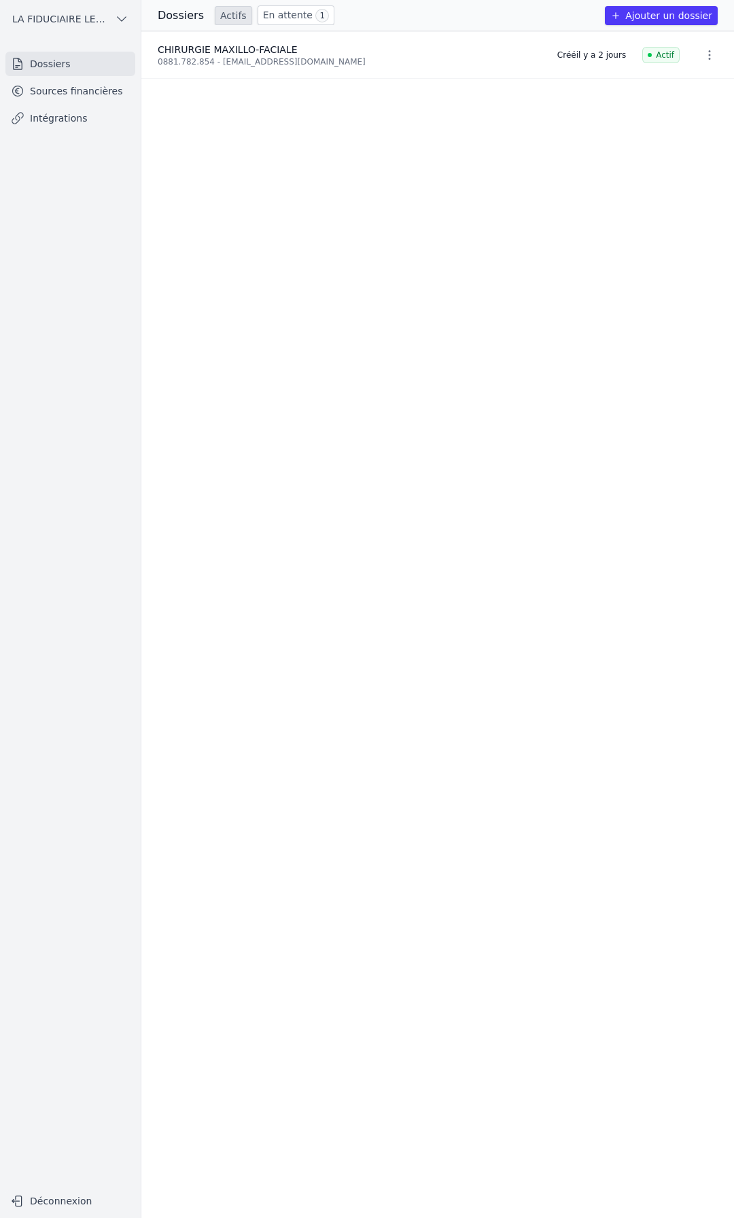
click at [269, 16] on link "En attente 1" at bounding box center [296, 15] width 77 height 20
click at [232, 14] on link "Actifs" at bounding box center [233, 15] width 37 height 19
